Goal: Task Accomplishment & Management: Manage account settings

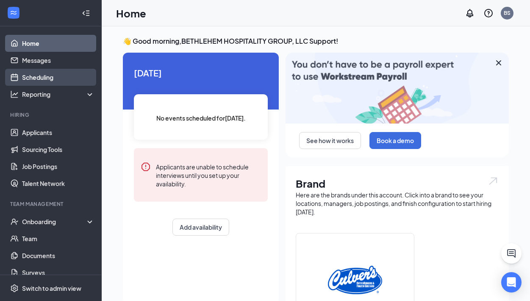
click at [42, 75] on link "Scheduling" at bounding box center [58, 77] width 72 height 17
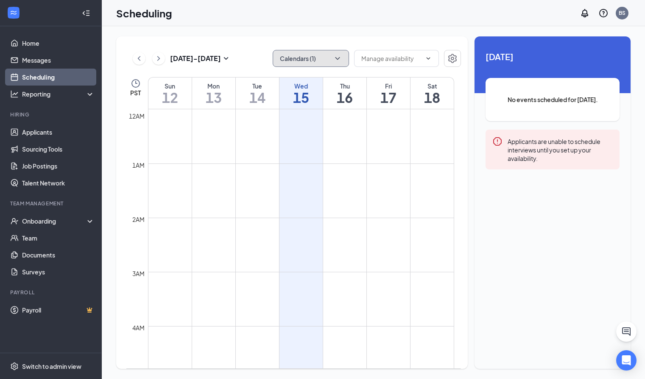
click at [339, 60] on icon "ChevronDown" at bounding box center [337, 58] width 8 height 8
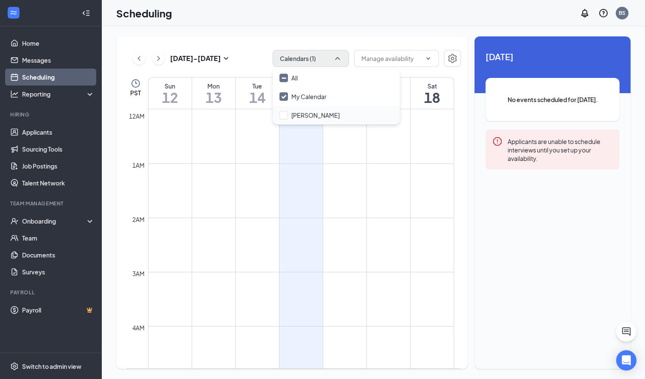
click at [329, 119] on div "Jeff Blair" at bounding box center [336, 115] width 127 height 19
checkbox input "true"
click at [157, 60] on icon "ChevronRight" at bounding box center [158, 58] width 8 height 10
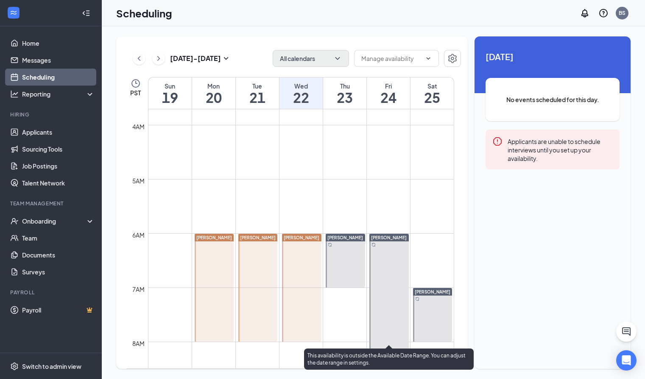
scroll to position [186, 0]
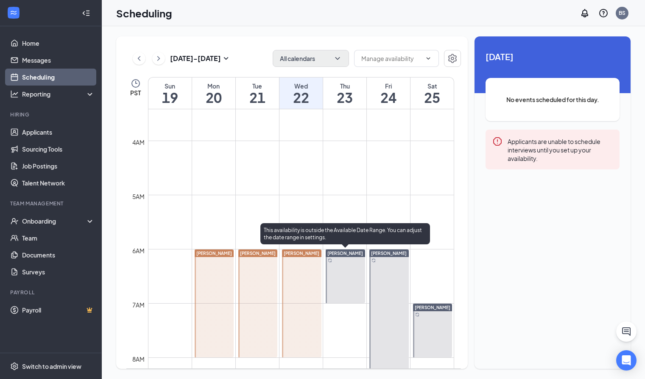
click at [340, 265] on div at bounding box center [345, 277] width 39 height 54
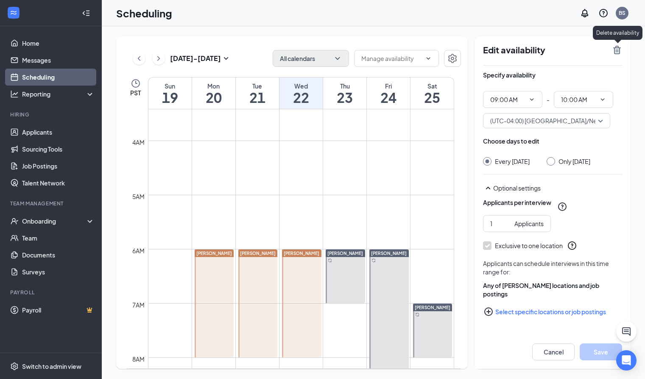
click at [619, 48] on icon "TrashOutline" at bounding box center [617, 50] width 8 height 8
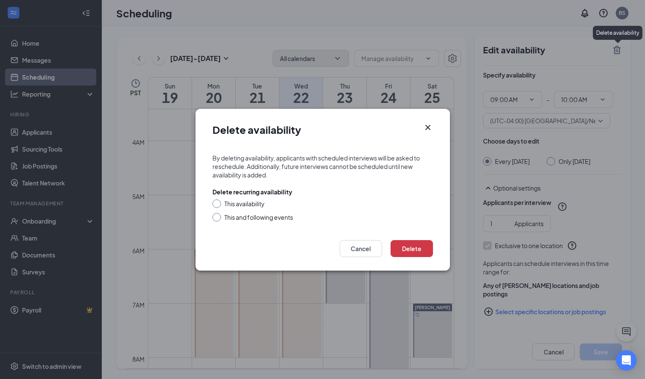
click at [273, 217] on div "This and following events" at bounding box center [258, 217] width 69 height 8
click at [218, 217] on input "This and following events" at bounding box center [215, 216] width 6 height 6
radio input "true"
click at [424, 250] on button "Delete" at bounding box center [411, 248] width 42 height 17
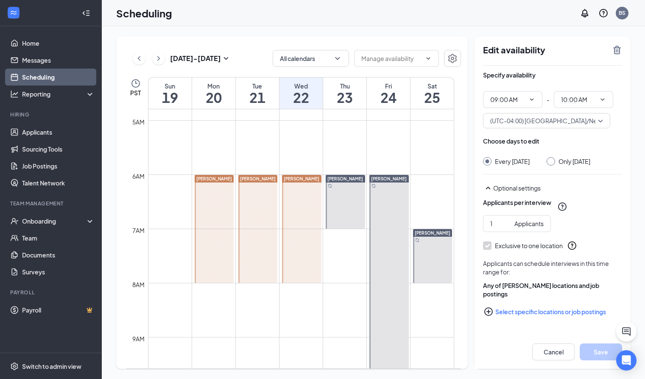
scroll to position [260, 0]
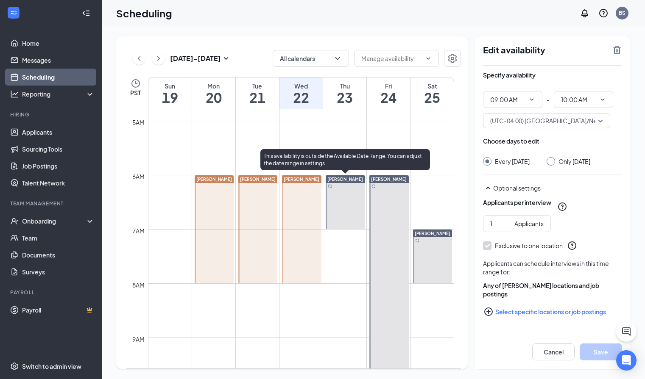
click at [345, 203] on div at bounding box center [345, 202] width 39 height 54
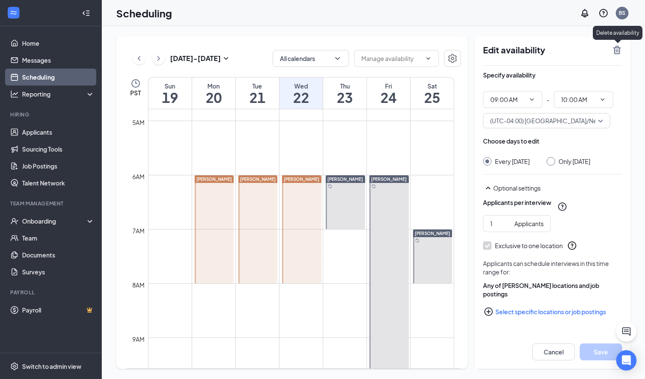
click at [619, 52] on icon "TrashOutline" at bounding box center [617, 50] width 8 height 8
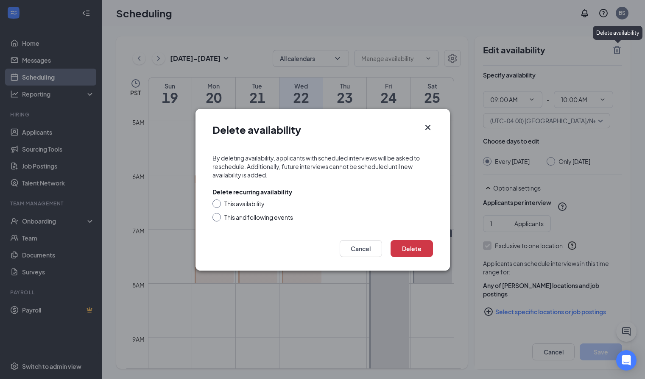
click at [279, 220] on div "This and following events" at bounding box center [258, 217] width 69 height 8
click at [218, 219] on input "This and following events" at bounding box center [215, 216] width 6 height 6
radio input "true"
click at [402, 249] on button "Delete" at bounding box center [411, 248] width 42 height 17
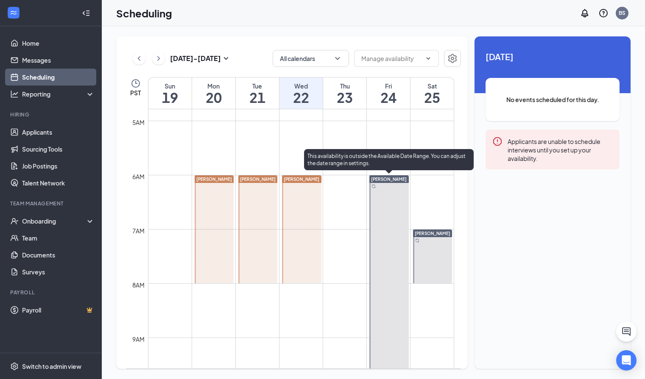
click at [388, 217] on div at bounding box center [388, 337] width 39 height 325
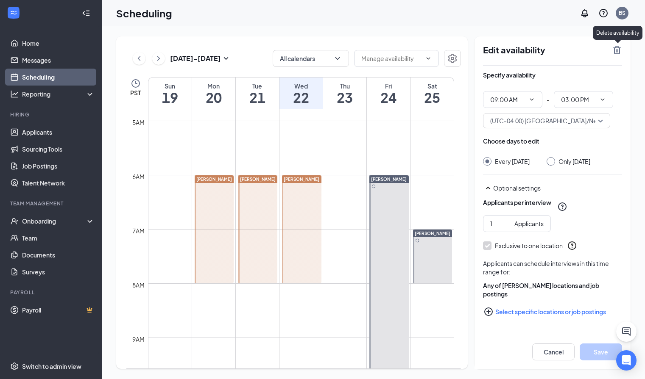
click at [615, 50] on icon "TrashOutline" at bounding box center [617, 50] width 10 height 10
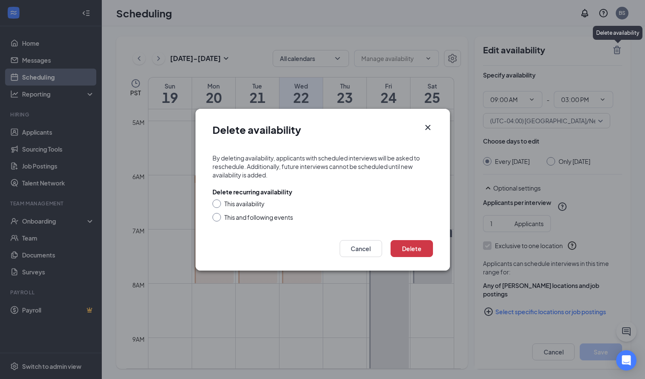
click at [273, 217] on div "This and following events" at bounding box center [258, 217] width 69 height 8
click at [218, 217] on input "This and following events" at bounding box center [215, 216] width 6 height 6
radio input "true"
click at [407, 247] on button "Delete" at bounding box center [411, 248] width 42 height 17
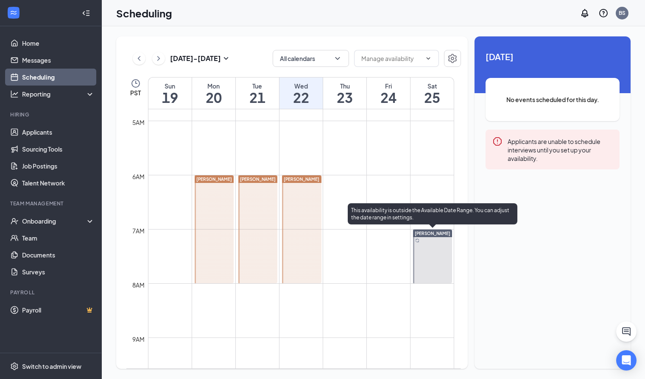
click at [424, 246] on div at bounding box center [432, 257] width 39 height 54
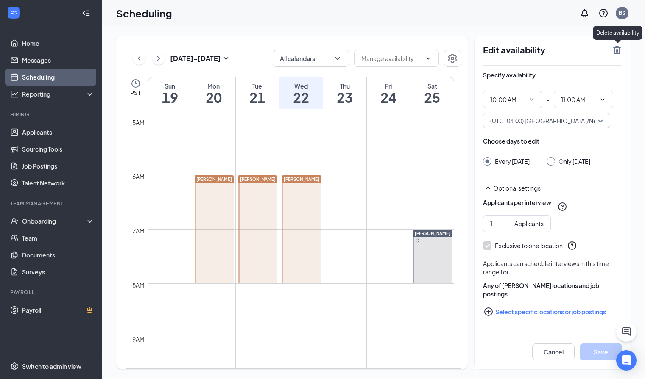
click at [619, 50] on icon "TrashOutline" at bounding box center [617, 50] width 10 height 10
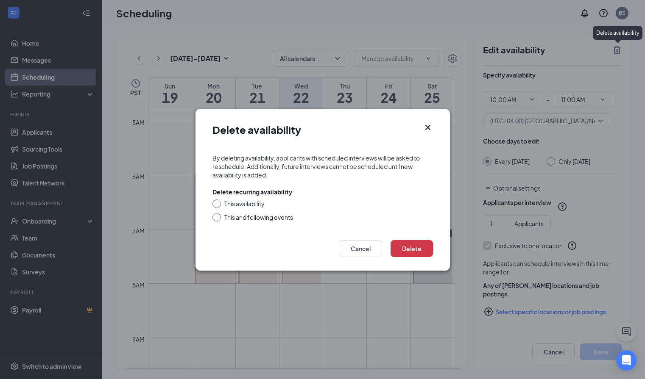
click at [287, 219] on div "This and following events" at bounding box center [258, 217] width 69 height 8
click at [218, 219] on input "This and following events" at bounding box center [215, 216] width 6 height 6
radio input "true"
click at [403, 250] on button "Delete" at bounding box center [411, 248] width 42 height 17
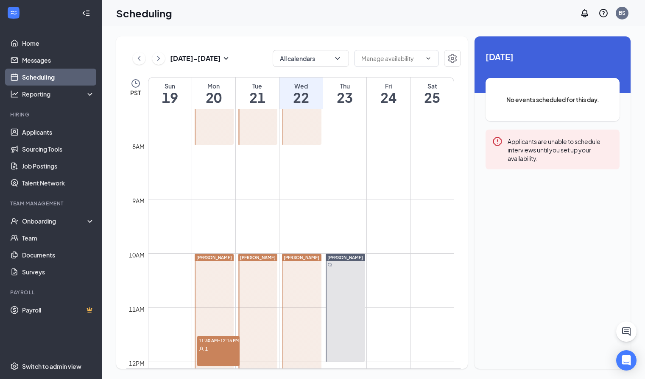
scroll to position [387, 0]
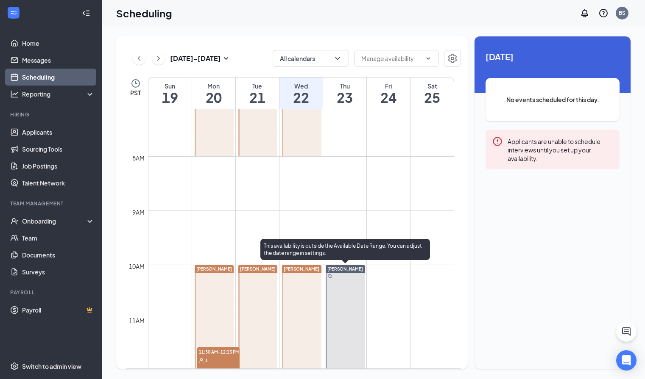
click at [353, 297] on div at bounding box center [345, 319] width 39 height 108
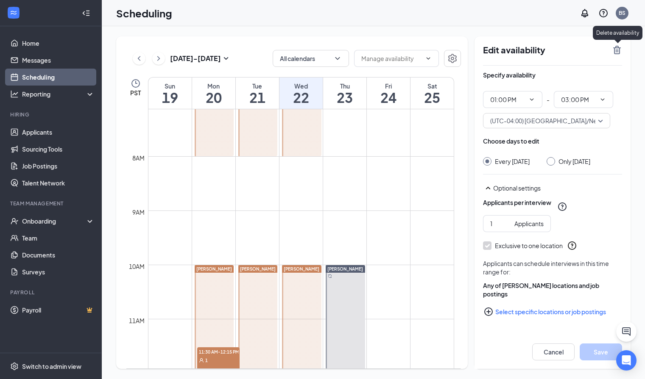
click at [619, 54] on icon "TrashOutline" at bounding box center [617, 50] width 10 height 10
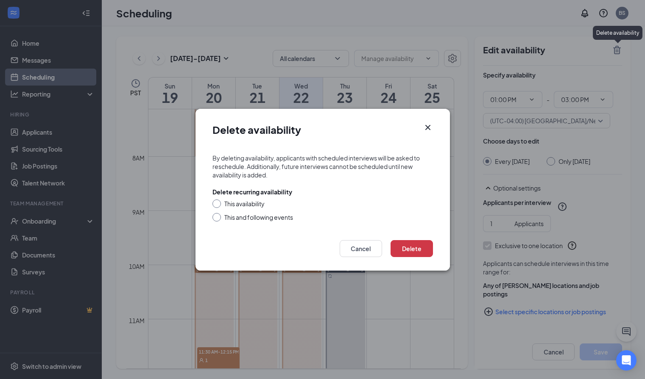
click at [251, 218] on div "This and following events" at bounding box center [258, 217] width 69 height 8
click at [218, 218] on input "This and following events" at bounding box center [215, 216] width 6 height 6
radio input "true"
click at [423, 250] on button "Delete" at bounding box center [411, 248] width 42 height 17
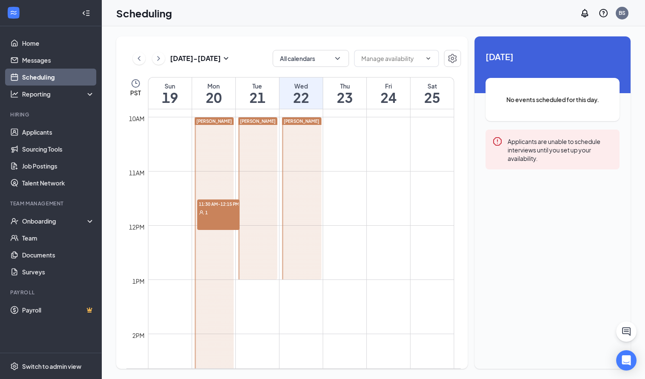
scroll to position [534, 0]
click at [210, 217] on div "1" at bounding box center [218, 213] width 42 height 8
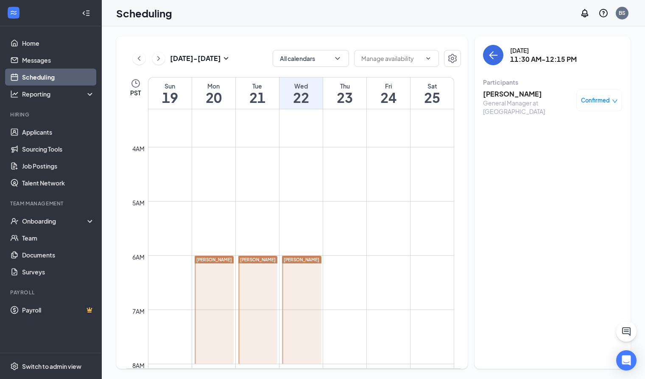
scroll to position [178, 0]
click at [138, 58] on icon "ChevronLeft" at bounding box center [139, 58] width 3 height 5
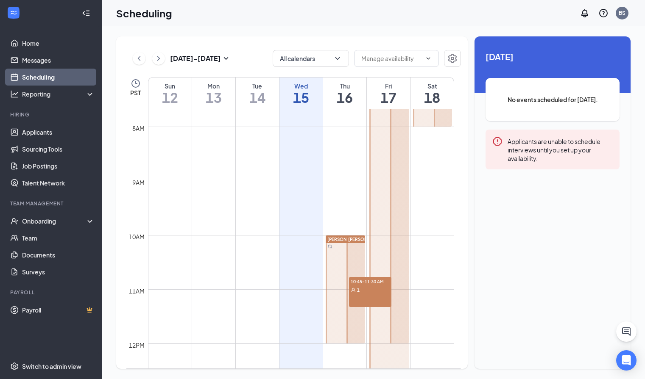
scroll to position [450, 0]
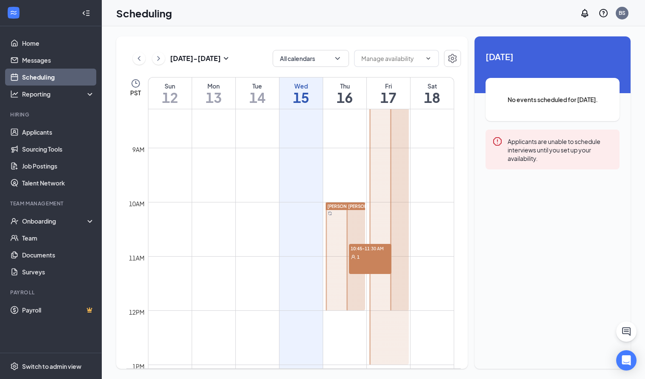
click at [373, 257] on div at bounding box center [388, 175] width 39 height 379
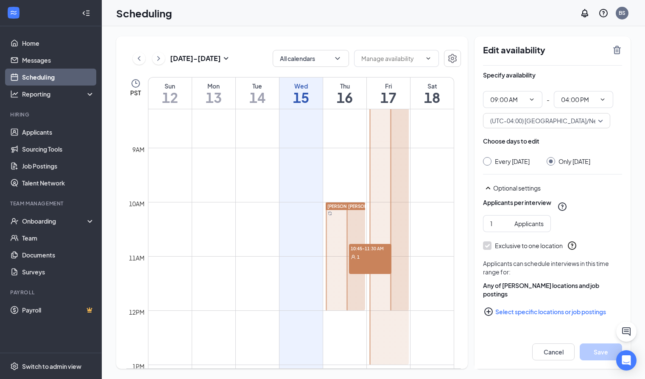
click at [373, 259] on div at bounding box center [388, 175] width 39 height 379
click at [335, 260] on div at bounding box center [345, 257] width 39 height 108
click at [371, 262] on div at bounding box center [388, 175] width 39 height 379
click at [545, 353] on button "Cancel" at bounding box center [553, 352] width 42 height 17
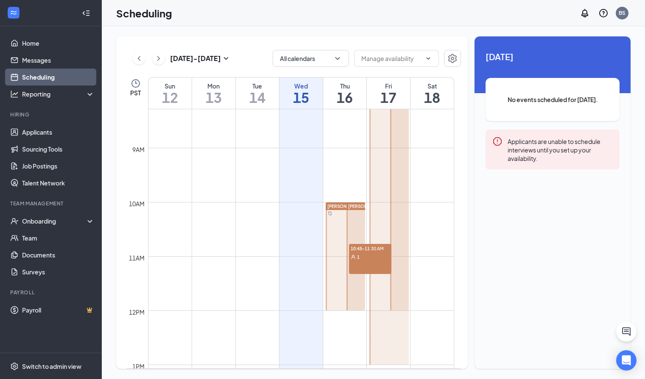
click at [375, 256] on div at bounding box center [388, 175] width 39 height 379
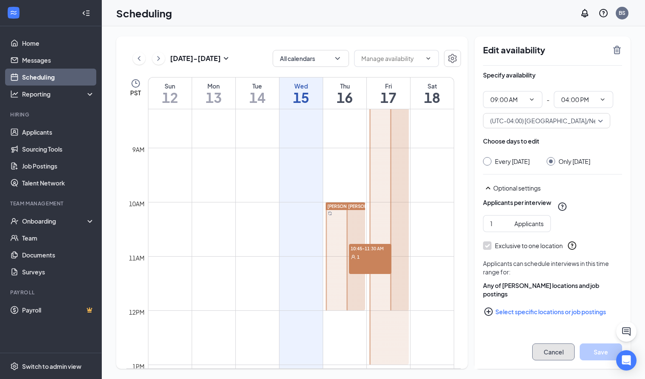
click at [557, 352] on button "Cancel" at bounding box center [553, 352] width 42 height 17
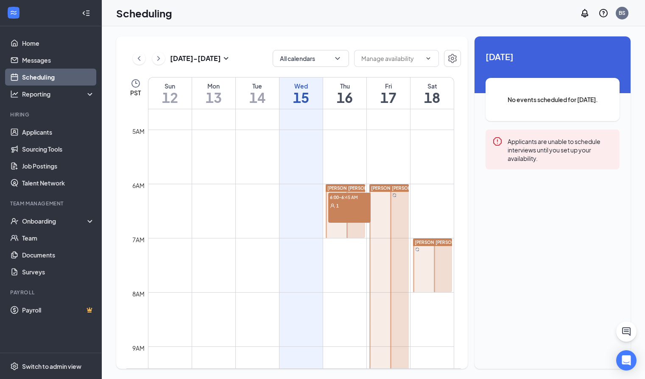
scroll to position [251, 0]
click at [40, 40] on link "Home" at bounding box center [58, 43] width 72 height 17
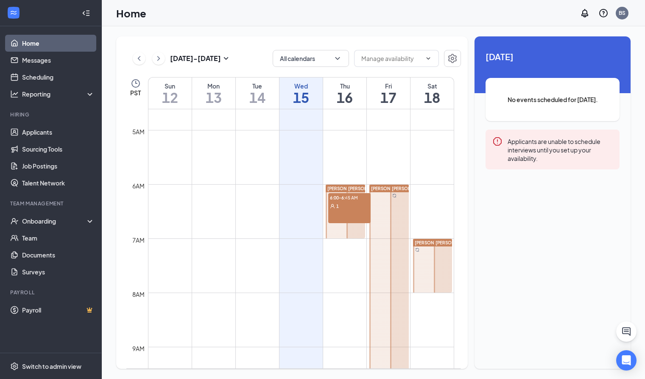
click at [345, 207] on div "Jeff Blair" at bounding box center [355, 211] width 21 height 54
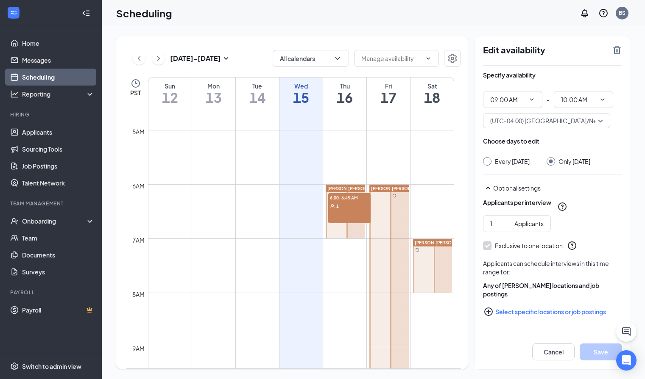
click at [356, 205] on div at bounding box center [355, 212] width 19 height 54
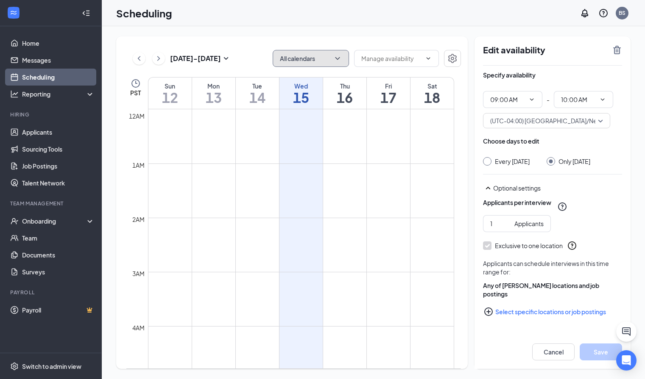
click at [341, 58] on icon "ChevronDown" at bounding box center [337, 58] width 8 height 8
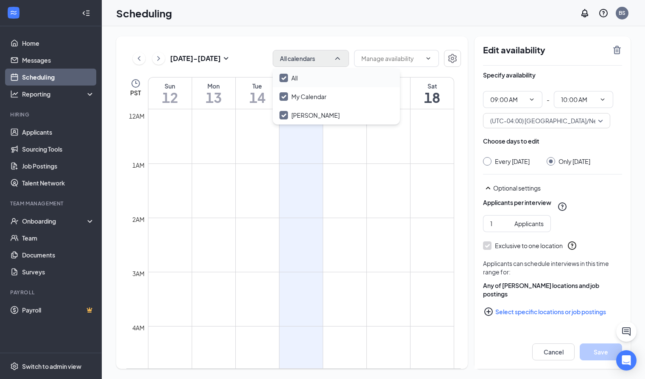
click at [287, 77] on input "All" at bounding box center [288, 78] width 18 height 8
checkbox input "false"
click at [284, 116] on input "Jeff Blair" at bounding box center [309, 115] width 60 height 8
checkbox input "false"
checkbox input "true"
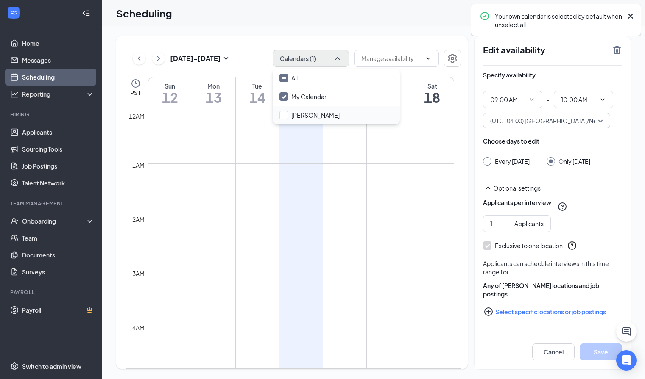
checkbox input "true"
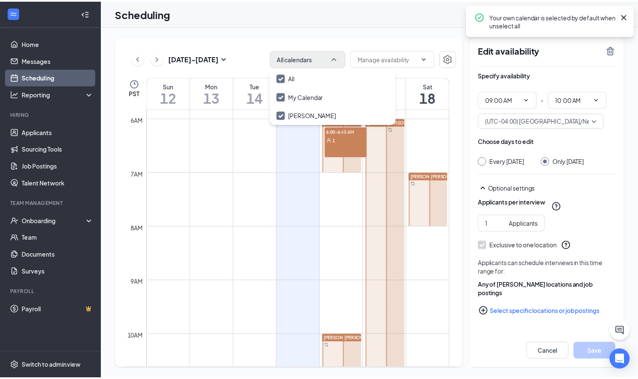
scroll to position [223, 0]
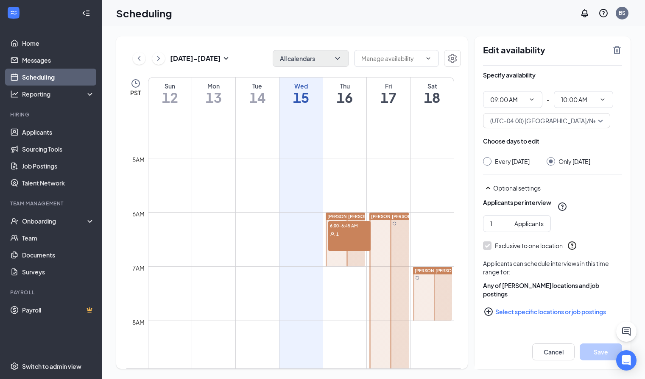
click at [347, 236] on link "Jeff Blair" at bounding box center [355, 239] width 21 height 54
click at [338, 235] on span "1" at bounding box center [337, 234] width 3 height 6
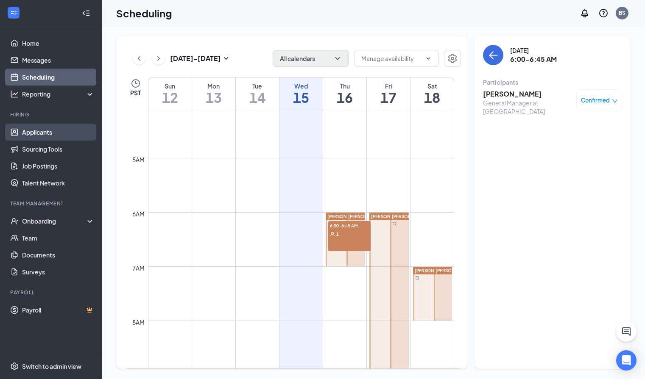
click at [44, 133] on link "Applicants" at bounding box center [58, 132] width 72 height 17
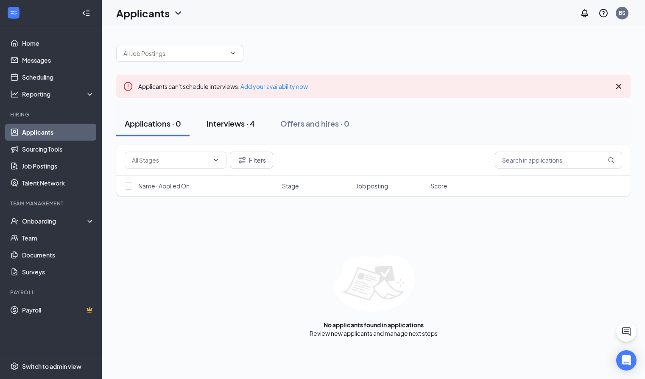
click at [228, 122] on div "Interviews · 4" at bounding box center [230, 123] width 48 height 11
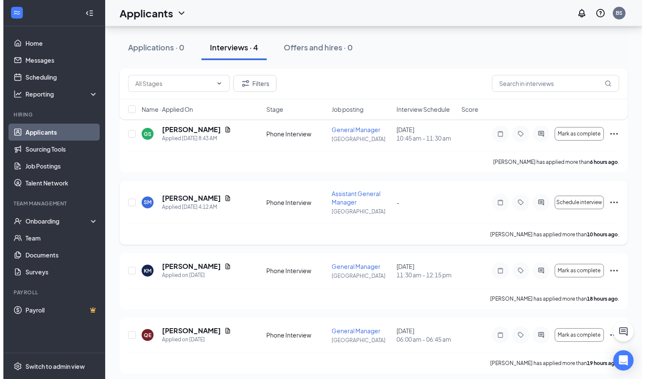
scroll to position [89, 0]
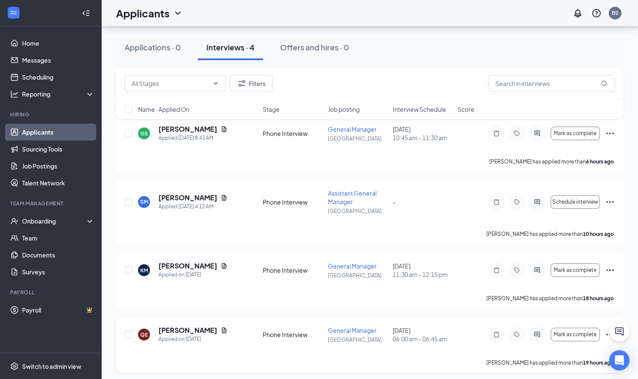
click at [199, 331] on h5 "Quinton Eastling" at bounding box center [188, 330] width 59 height 9
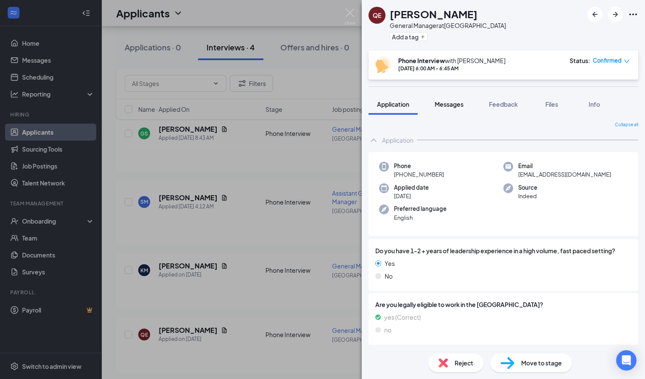
click at [460, 102] on span "Messages" at bounding box center [448, 104] width 29 height 8
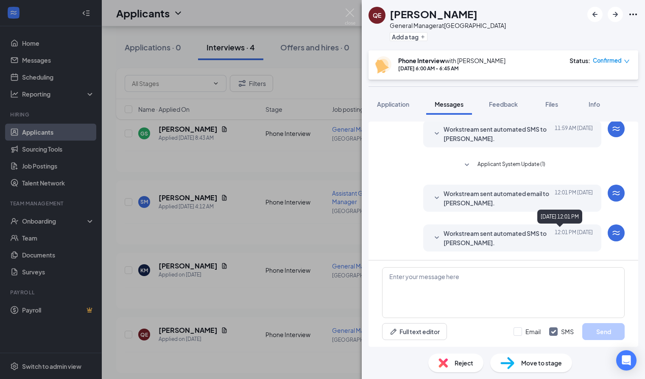
scroll to position [192, 0]
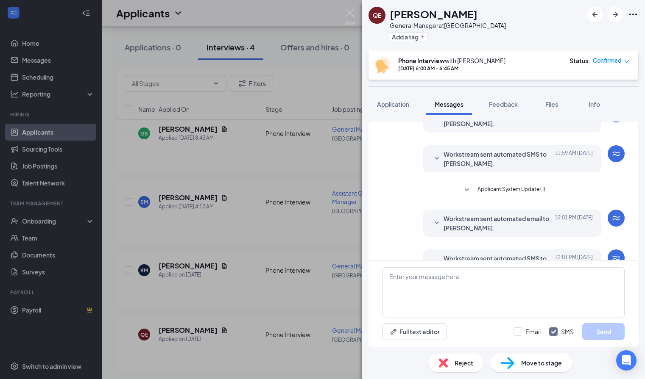
click at [432, 223] on icon "SmallChevronDown" at bounding box center [437, 223] width 10 height 10
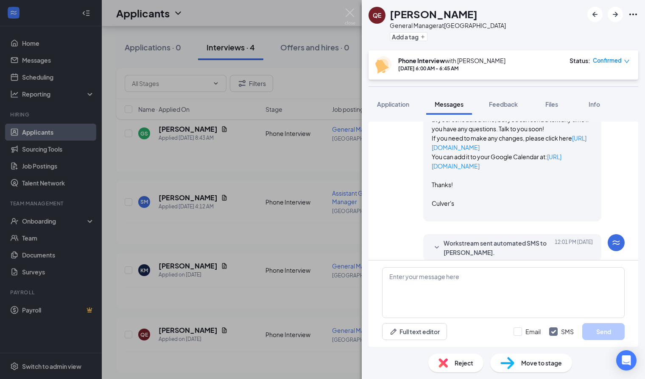
scroll to position [390, 0]
click at [432, 242] on icon "SmallChevronDown" at bounding box center [437, 247] width 10 height 10
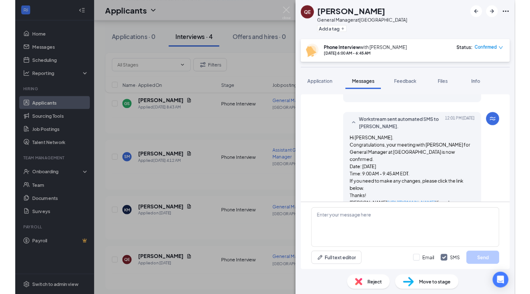
scroll to position [507, 0]
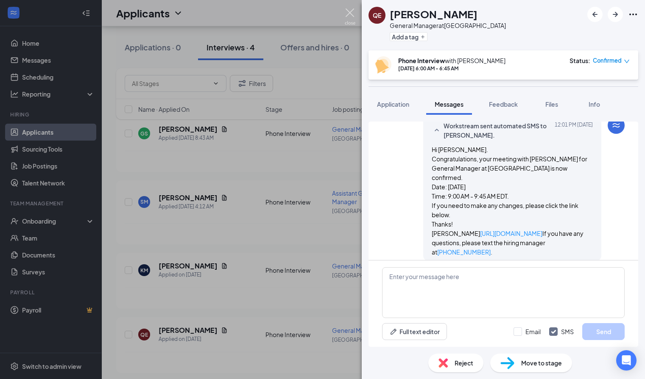
click at [352, 13] on img at bounding box center [350, 16] width 11 height 17
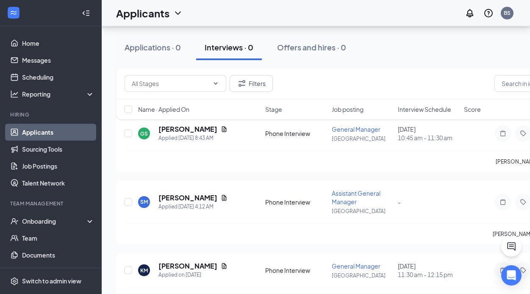
scroll to position [89, 0]
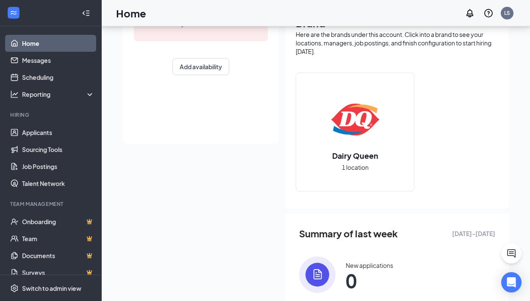
scroll to position [177, 0]
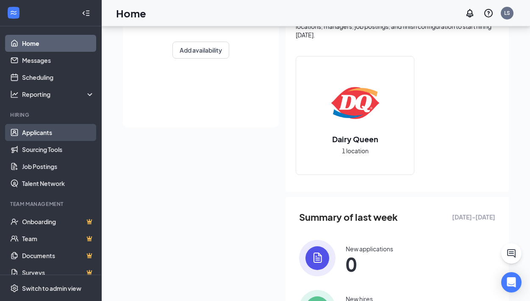
click at [33, 132] on link "Applicants" at bounding box center [58, 132] width 72 height 17
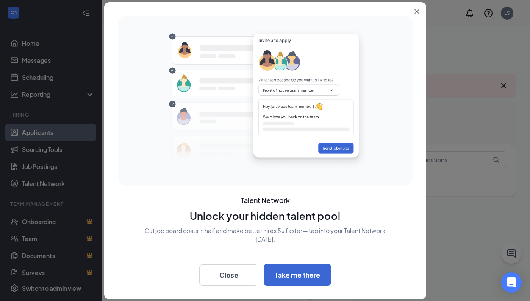
scroll to position [2, 0]
click at [420, 10] on button "Close" at bounding box center [418, 9] width 15 height 15
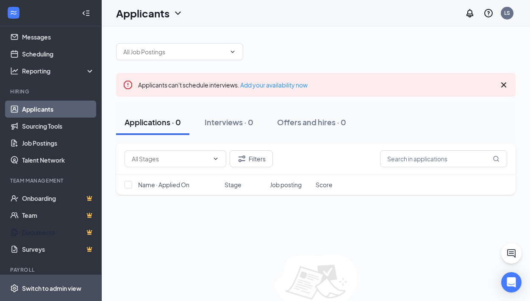
scroll to position [48, 0]
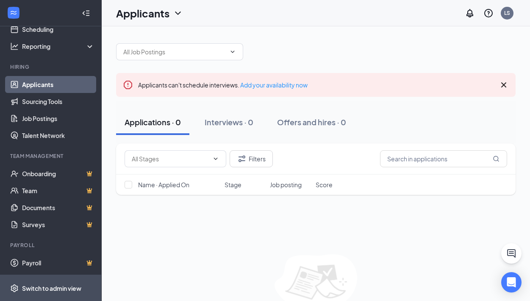
click at [62, 289] on div "Switch to admin view" at bounding box center [51, 288] width 59 height 8
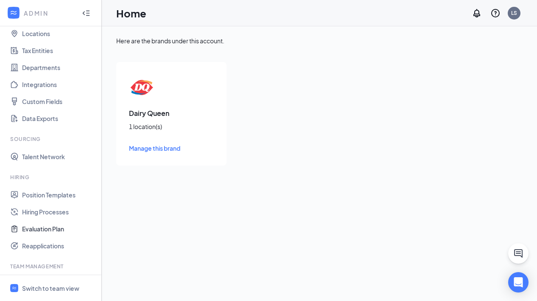
scroll to position [124, 0]
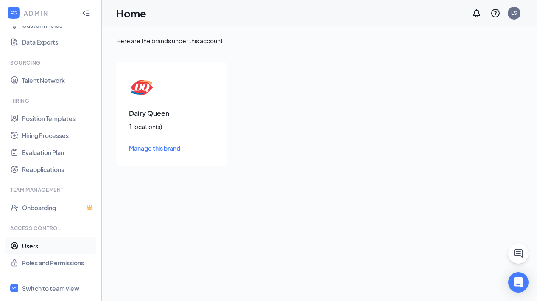
click at [46, 246] on link "Users" at bounding box center [58, 245] width 72 height 17
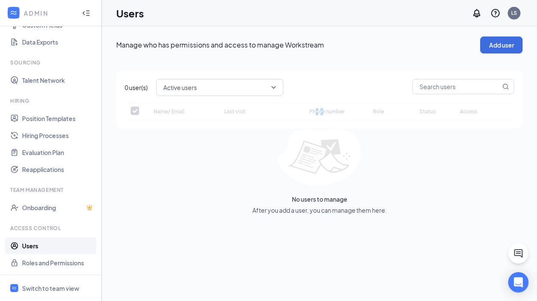
checkbox input "false"
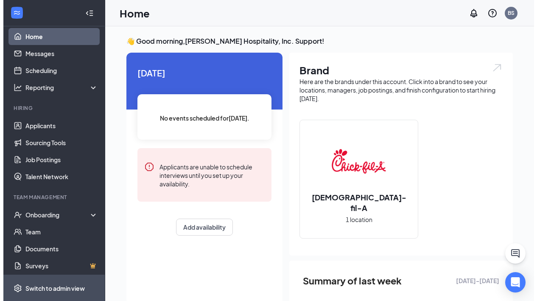
scroll to position [10, 0]
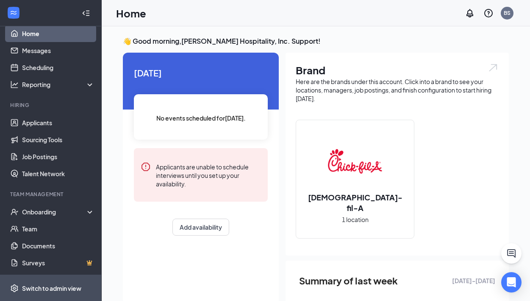
click at [60, 289] on div "Switch to admin view" at bounding box center [51, 288] width 59 height 8
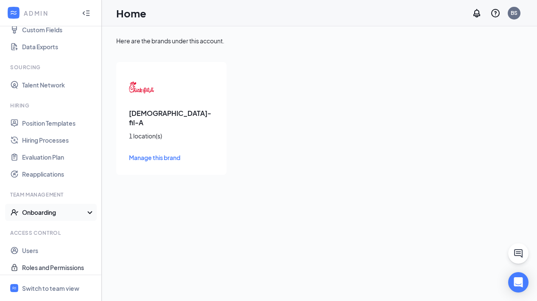
scroll to position [124, 0]
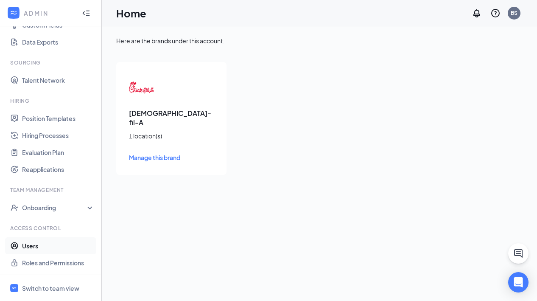
click at [69, 247] on link "Users" at bounding box center [58, 245] width 72 height 17
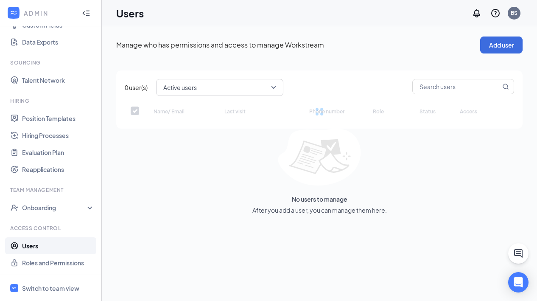
checkbox input "false"
